Goal: Task Accomplishment & Management: Manage account settings

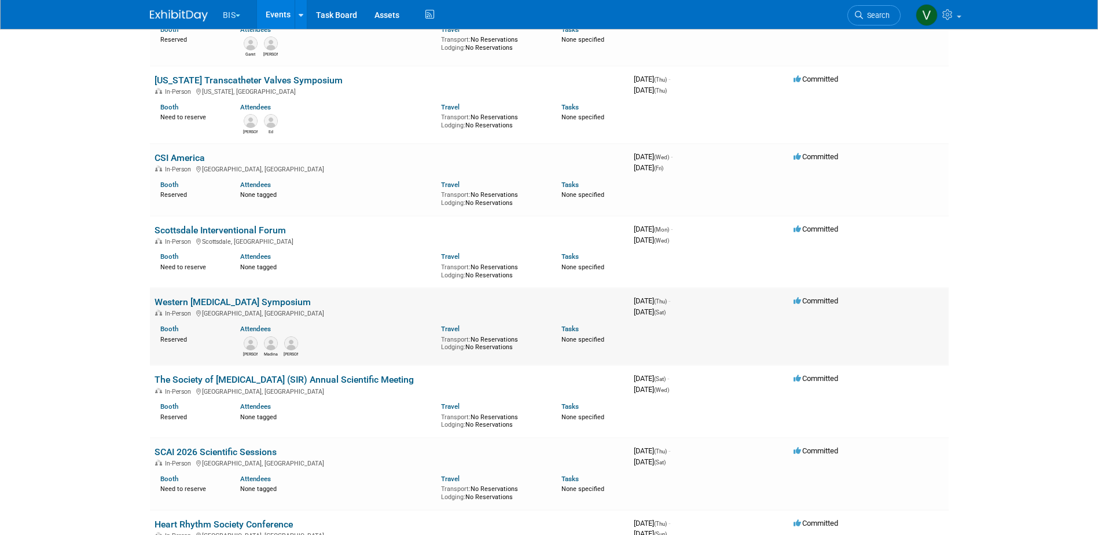
scroll to position [579, 0]
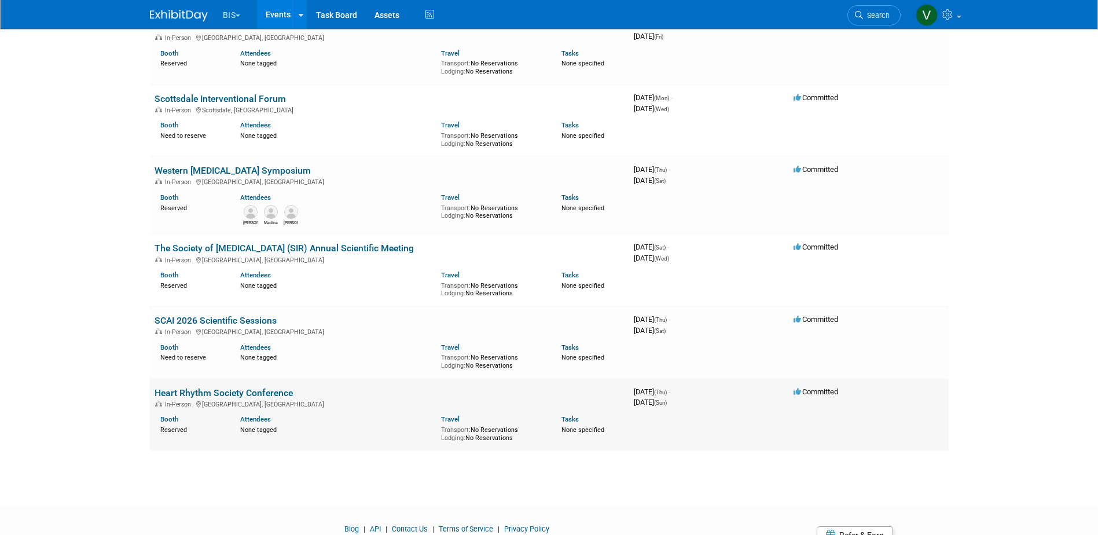
click at [251, 391] on link "Heart Rhythm Society Conference" at bounding box center [224, 392] width 138 height 11
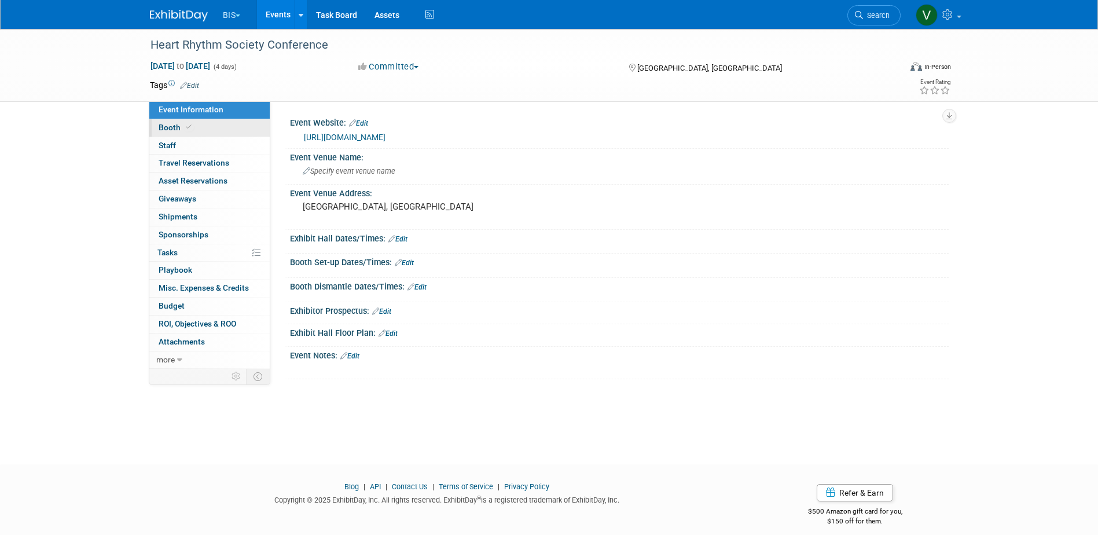
click at [168, 125] on span "Booth" at bounding box center [176, 127] width 35 height 9
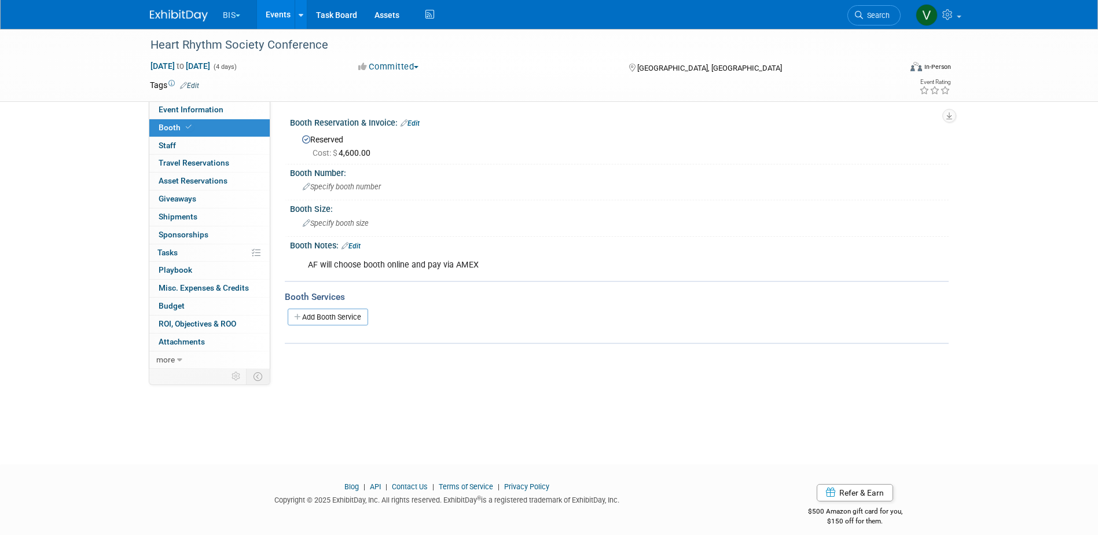
click at [413, 124] on link "Edit" at bounding box center [410, 123] width 19 height 8
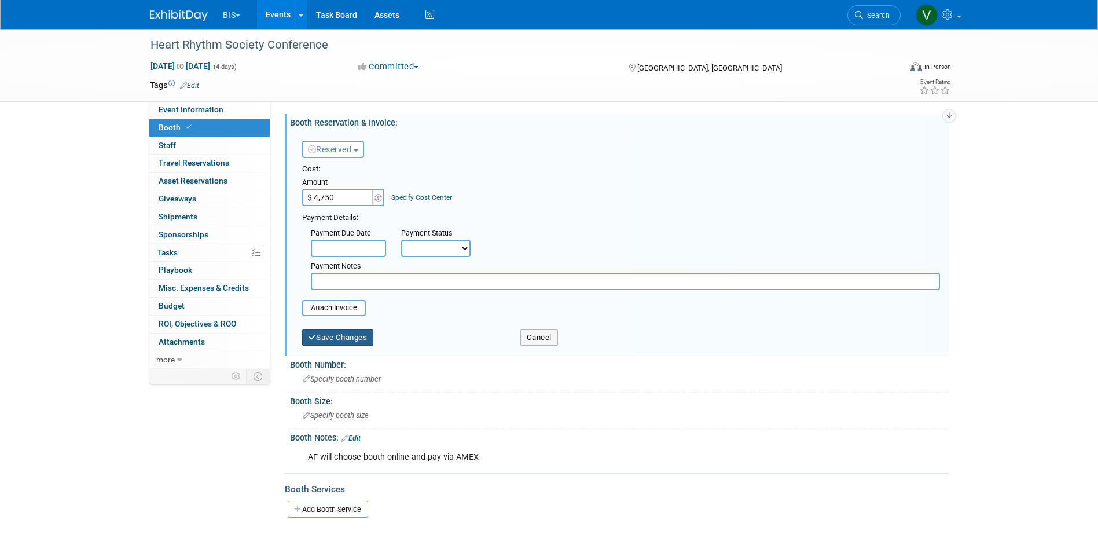
type input "$ 4,750.00"
click at [360, 334] on button "Save Changes" at bounding box center [338, 337] width 72 height 16
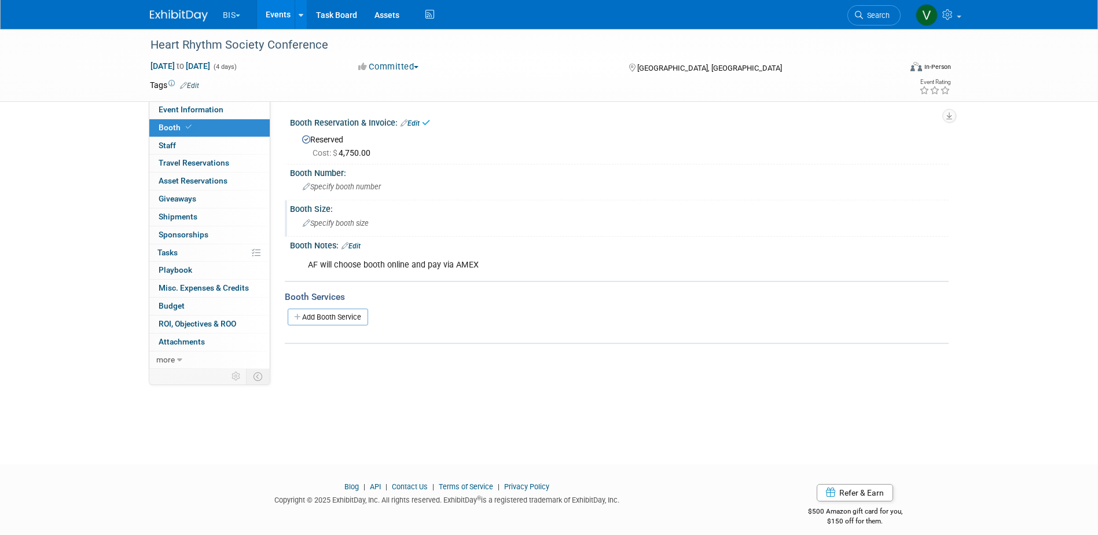
click at [344, 227] on span "Specify booth size" at bounding box center [336, 223] width 66 height 9
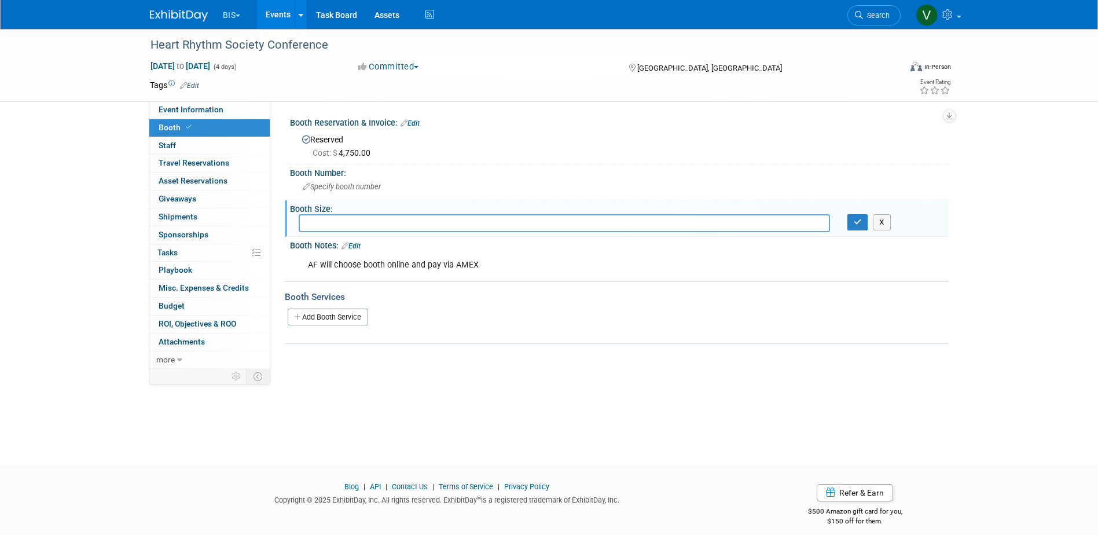
paste input "10 x 10 with 1 corner"
type input "10 x 10 with 1 corner"
click at [866, 228] on button "button" at bounding box center [858, 222] width 21 height 16
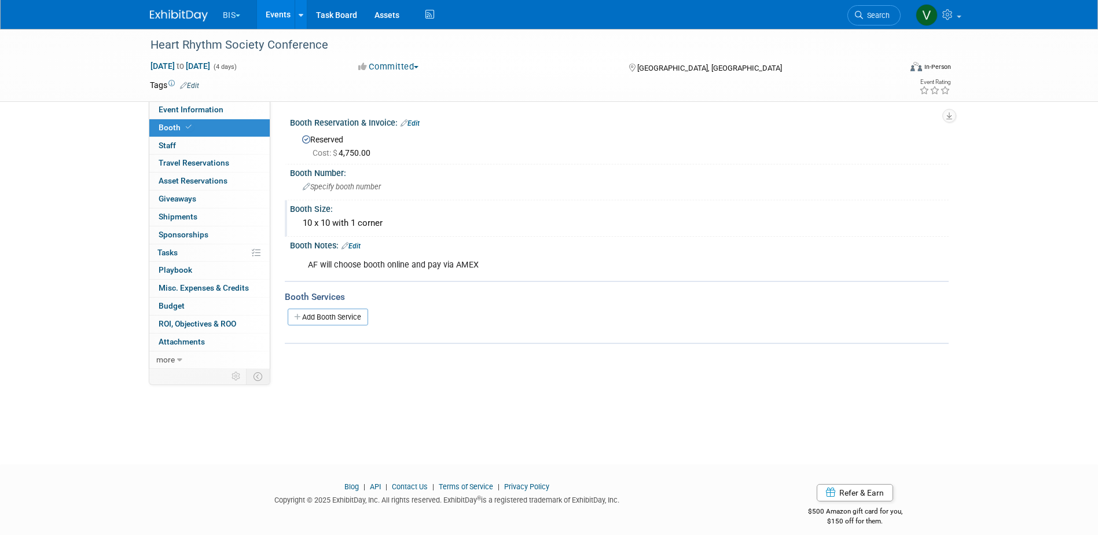
click at [277, 16] on link "Events" at bounding box center [278, 14] width 42 height 29
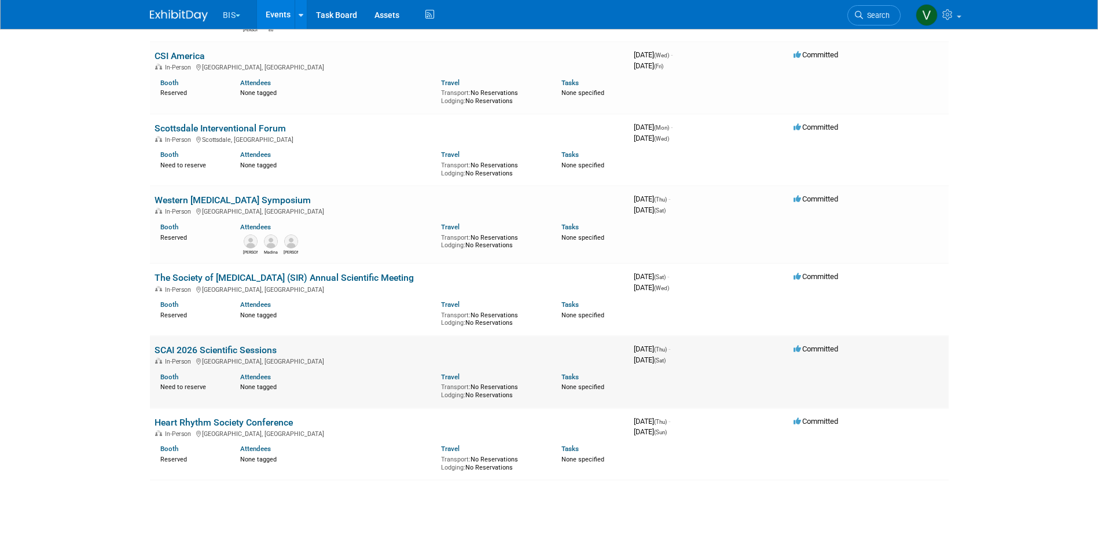
scroll to position [579, 0]
